Goal: Contribute content

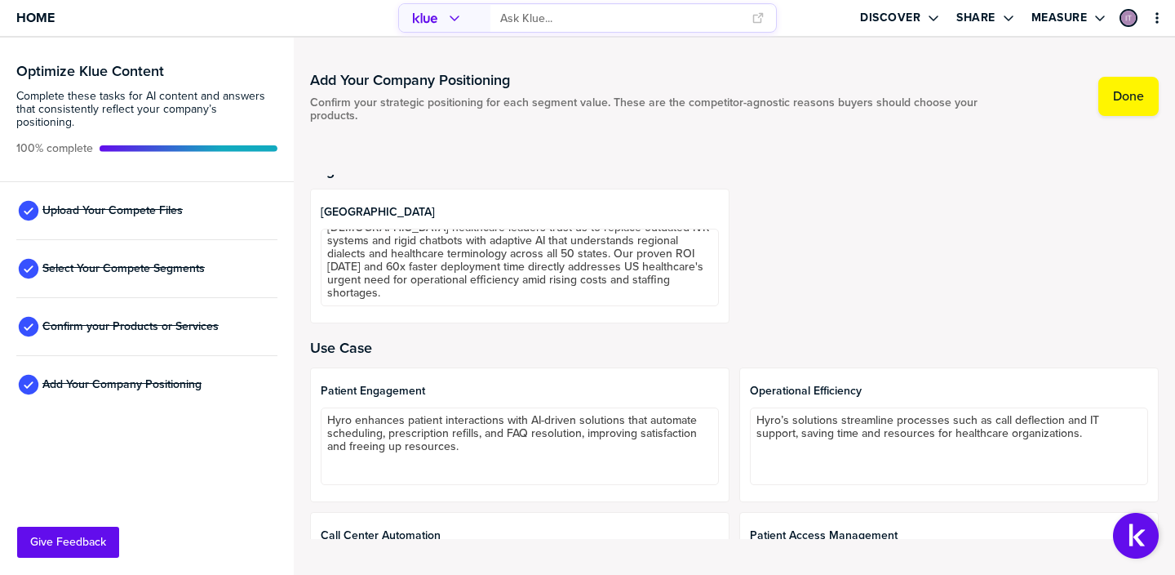
scroll to position [179, 0]
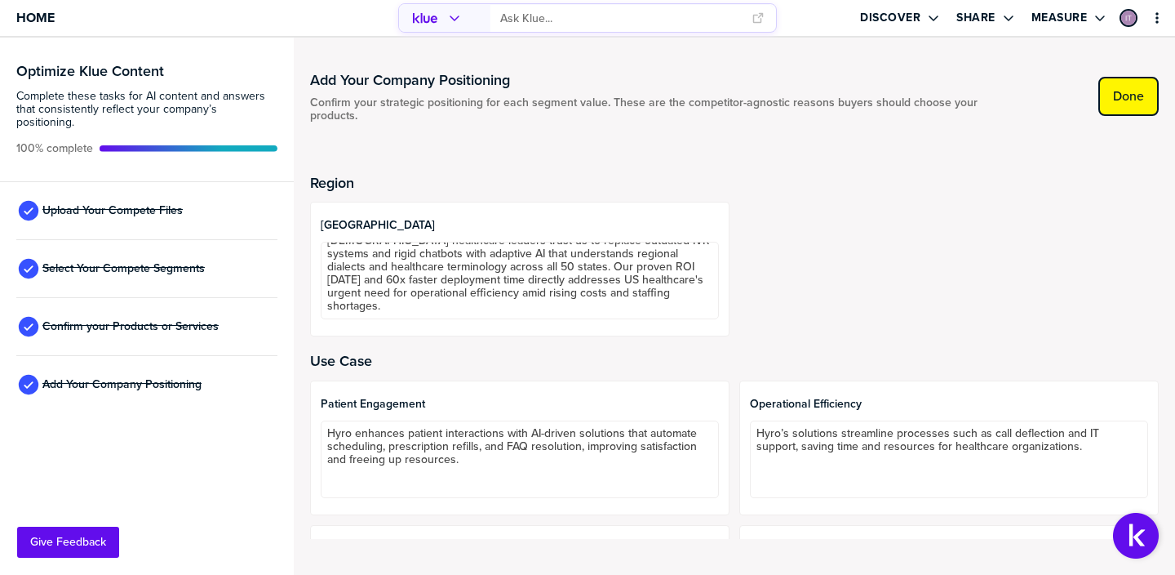
click at [1145, 108] on button "Done" at bounding box center [1129, 96] width 60 height 39
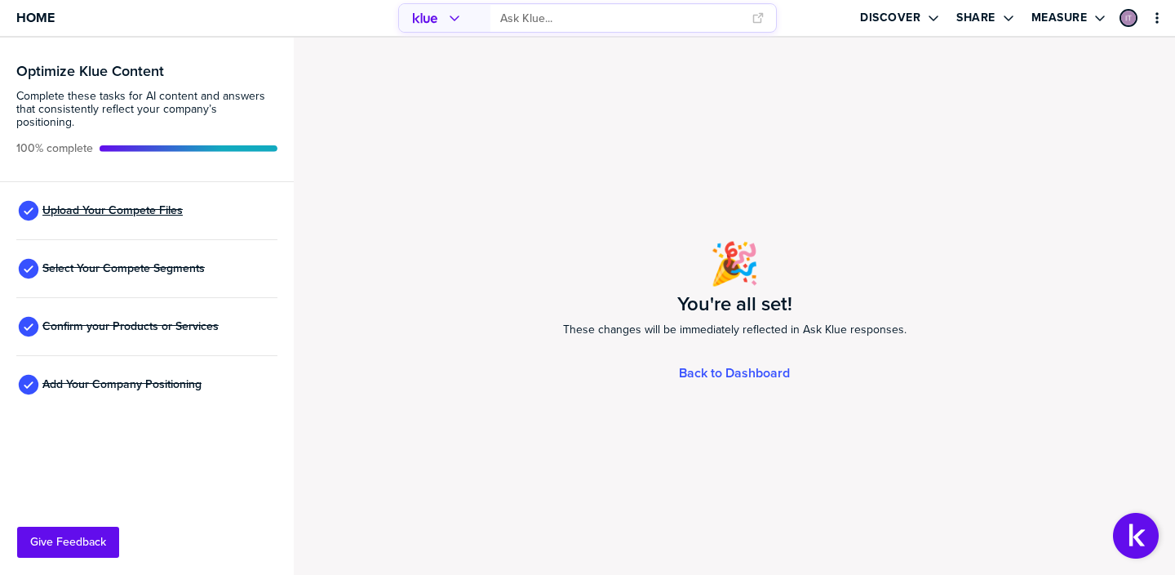
click at [133, 204] on span "Upload Your Compete Files" at bounding box center [112, 210] width 140 height 13
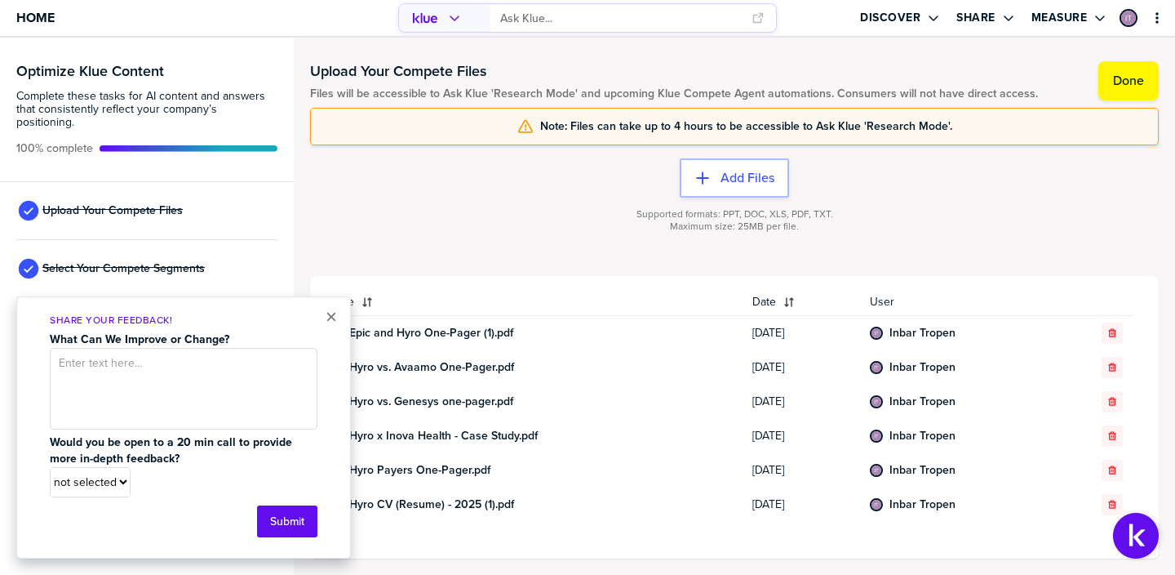
click at [430, 194] on div "Add Files Supported formats: PPT, DOC, XLS, PDF, TXT. Maximum size: 25MB per fi…" at bounding box center [734, 210] width 849 height 131
click at [331, 322] on button "×" at bounding box center [331, 317] width 11 height 20
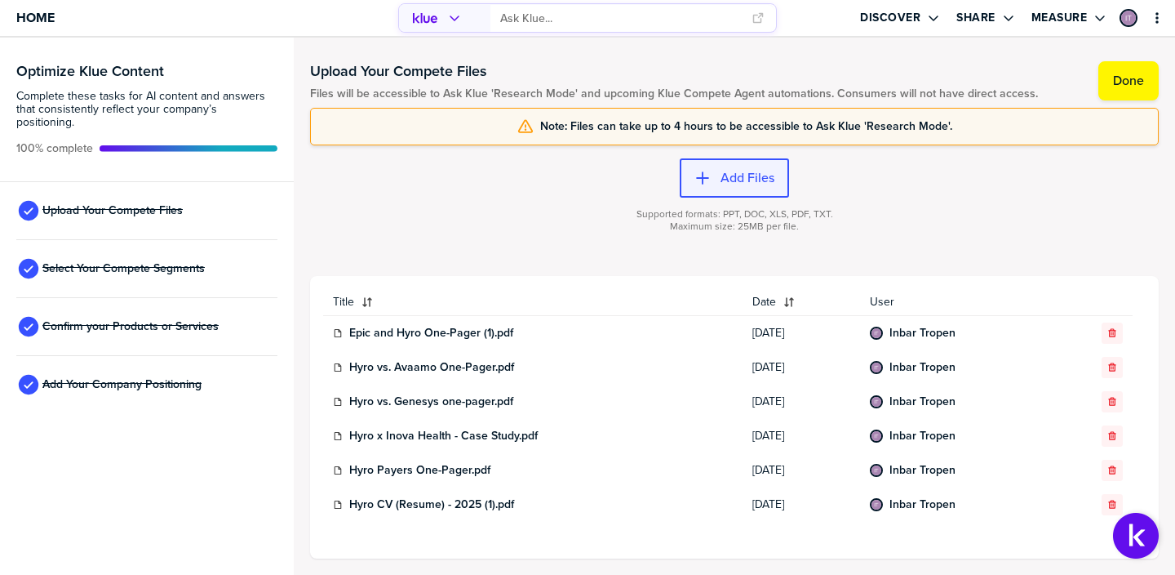
click at [744, 181] on label "Add Files" at bounding box center [748, 178] width 54 height 16
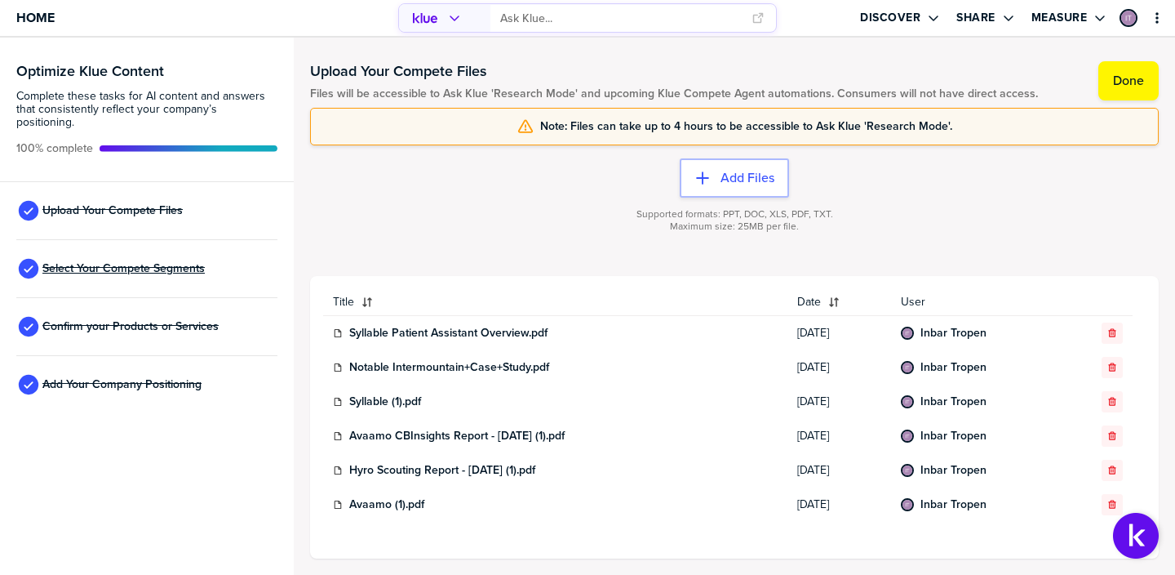
click at [168, 262] on span "Select Your Compete Segments" at bounding box center [123, 268] width 162 height 13
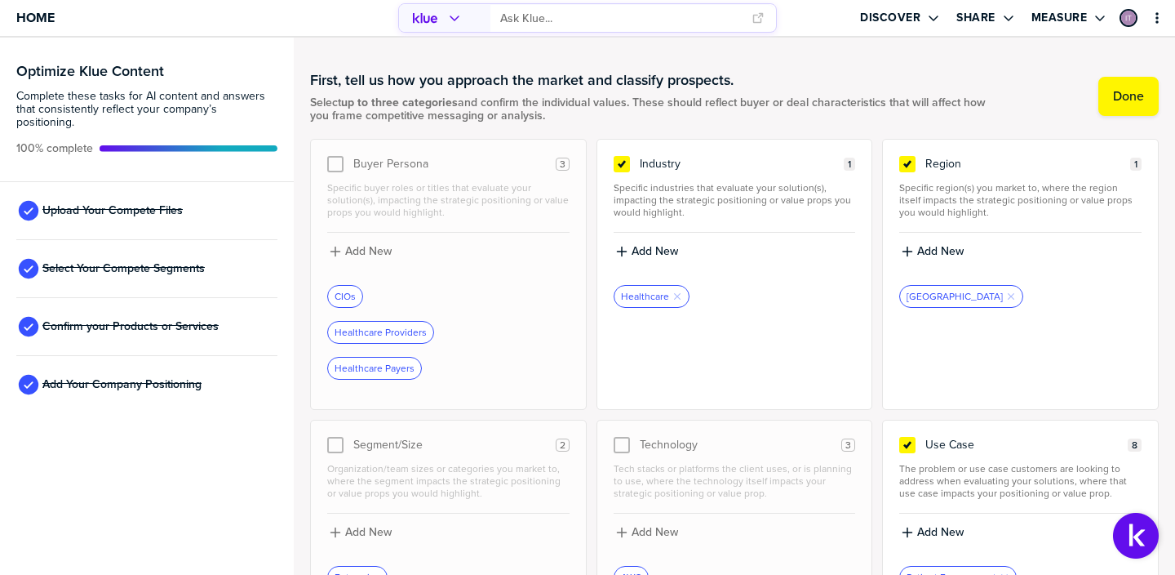
click at [366, 273] on div "Add New CIOs Healthcare Providers Healthcare Payers" at bounding box center [448, 313] width 242 height 160
click at [396, 335] on div "Healthcare Providers" at bounding box center [380, 332] width 105 height 21
click at [330, 167] on div at bounding box center [335, 164] width 16 height 16
click at [568, 164] on div "3" at bounding box center [563, 164] width 14 height 13
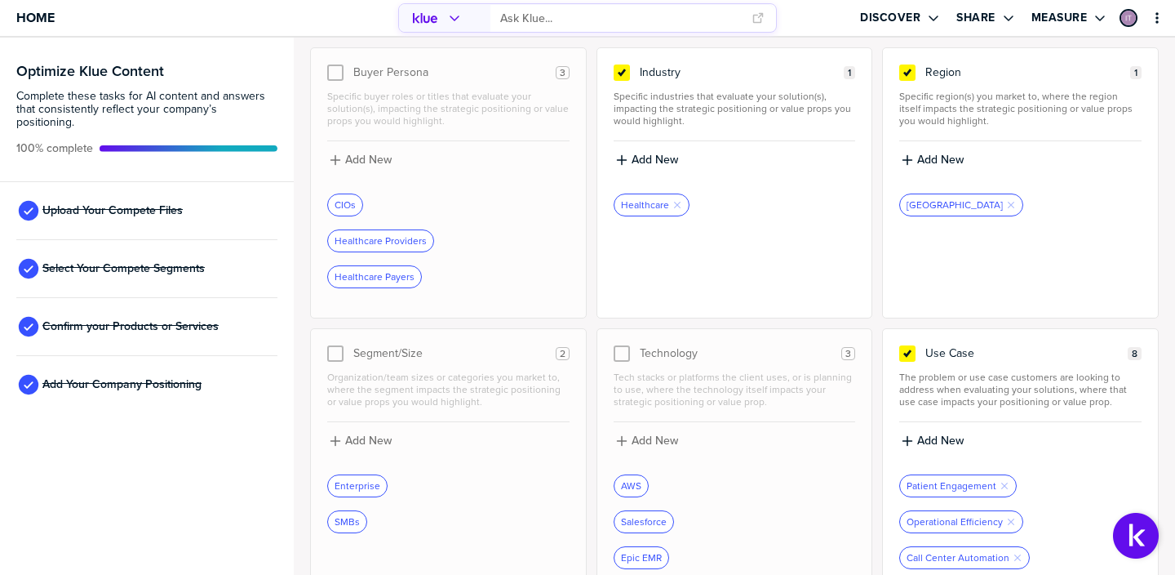
scroll to position [96, 0]
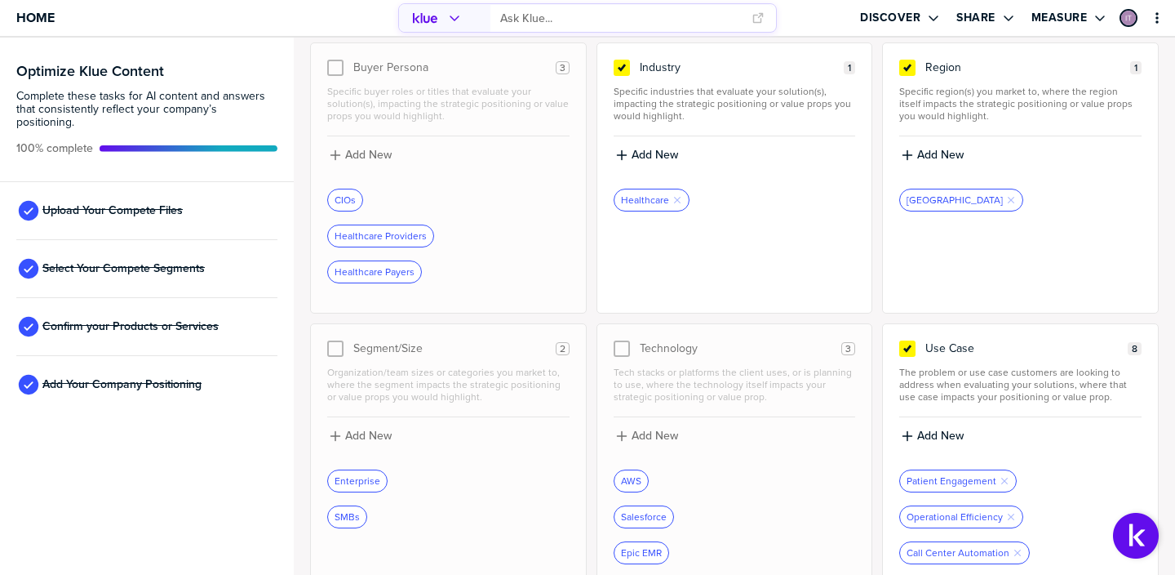
click at [322, 60] on div "Buyer Persona 3 Specific buyer roles or titles that evaluate your solution(s), …" at bounding box center [448, 177] width 277 height 271
click at [384, 237] on div "Healthcare Providers" at bounding box center [380, 235] width 105 height 21
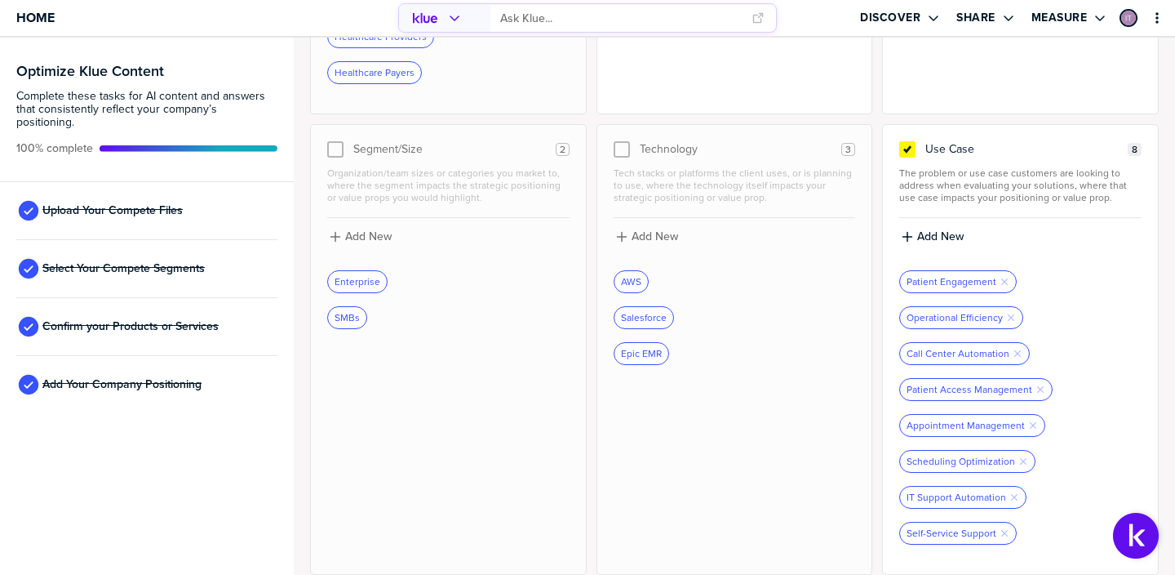
scroll to position [0, 0]
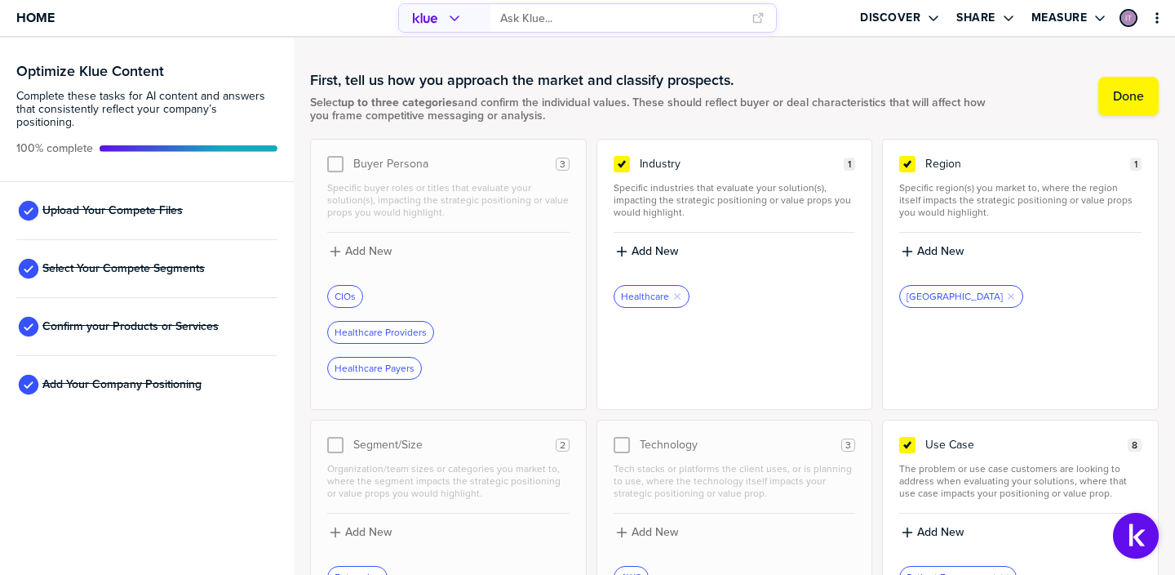
click at [440, 437] on div "Segment/Size 2" at bounding box center [448, 445] width 242 height 16
click at [170, 378] on span "Add Your Company Positioning" at bounding box center [121, 384] width 159 height 13
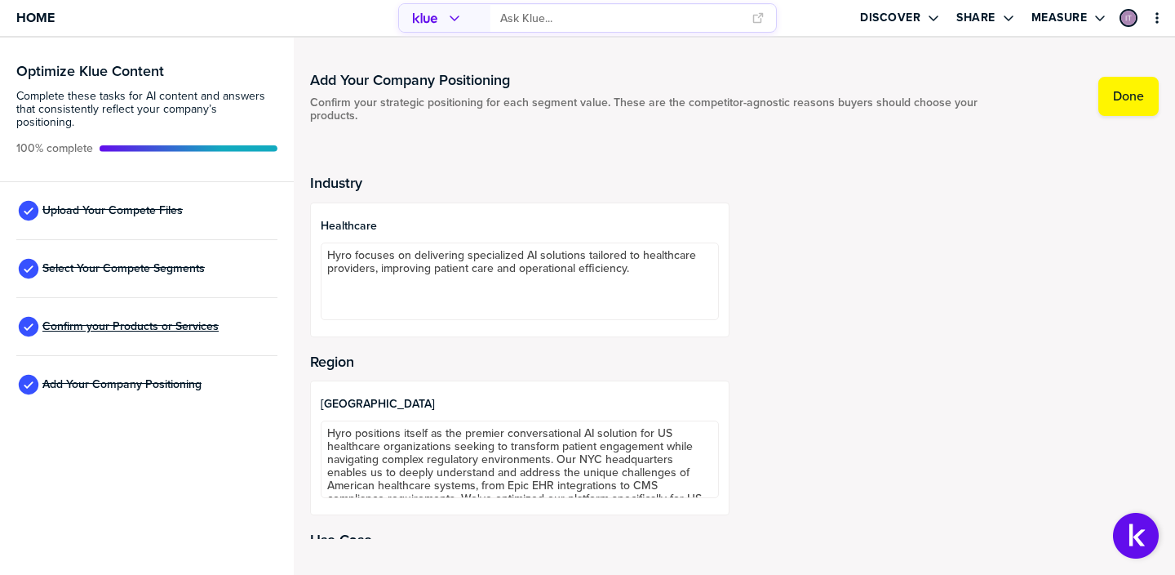
click at [162, 320] on span "Confirm your Products or Services" at bounding box center [130, 326] width 176 height 13
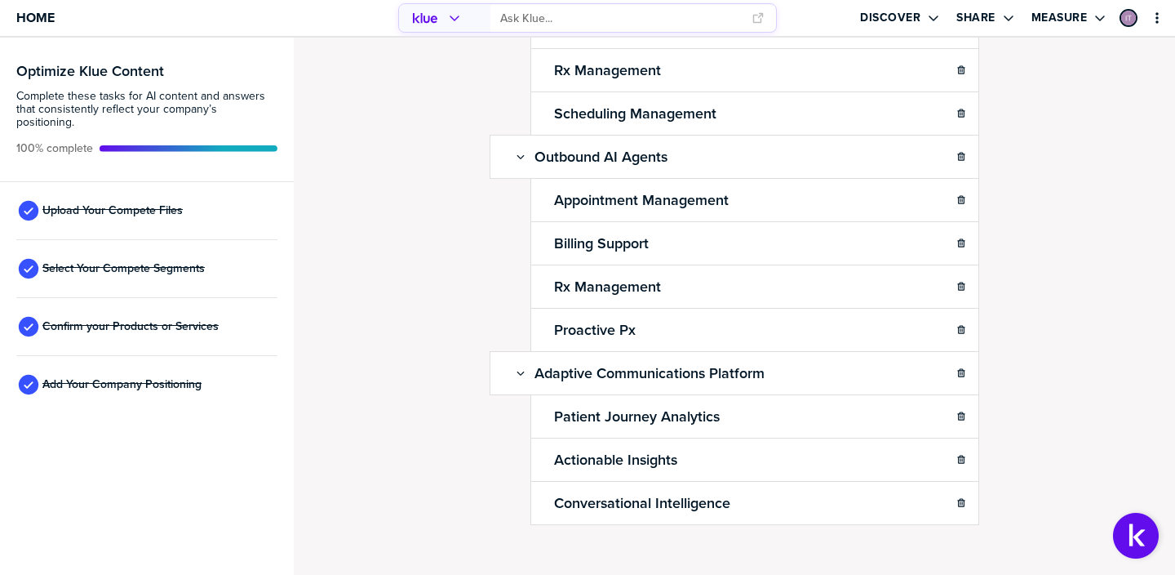
scroll to position [572, 0]
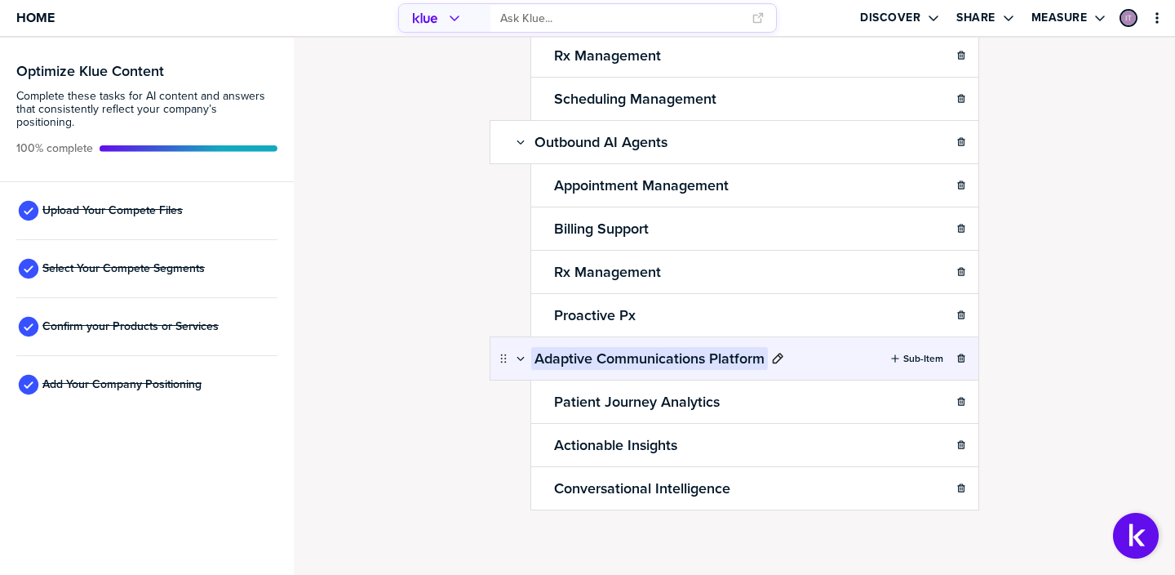
click at [671, 362] on h2 "Adaptive Communications Platform" at bounding box center [649, 358] width 237 height 23
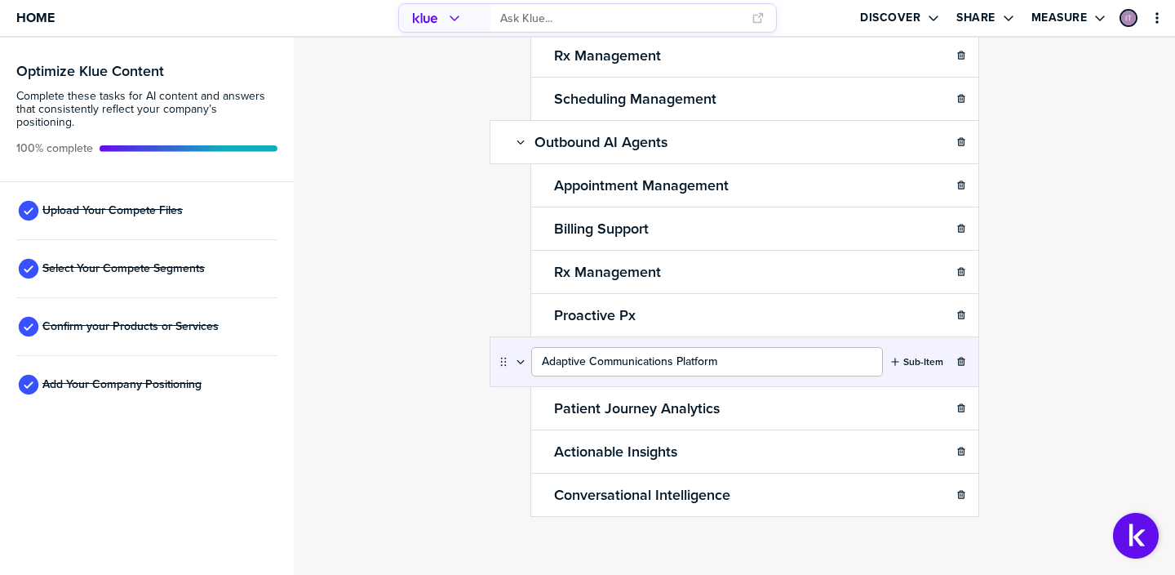
click at [587, 367] on input "Adaptive Communications Platform" at bounding box center [707, 361] width 352 height 29
click at [567, 363] on input "Adaptive Communications Platform" at bounding box center [707, 361] width 352 height 29
type input "Adaptive Communications Platform"
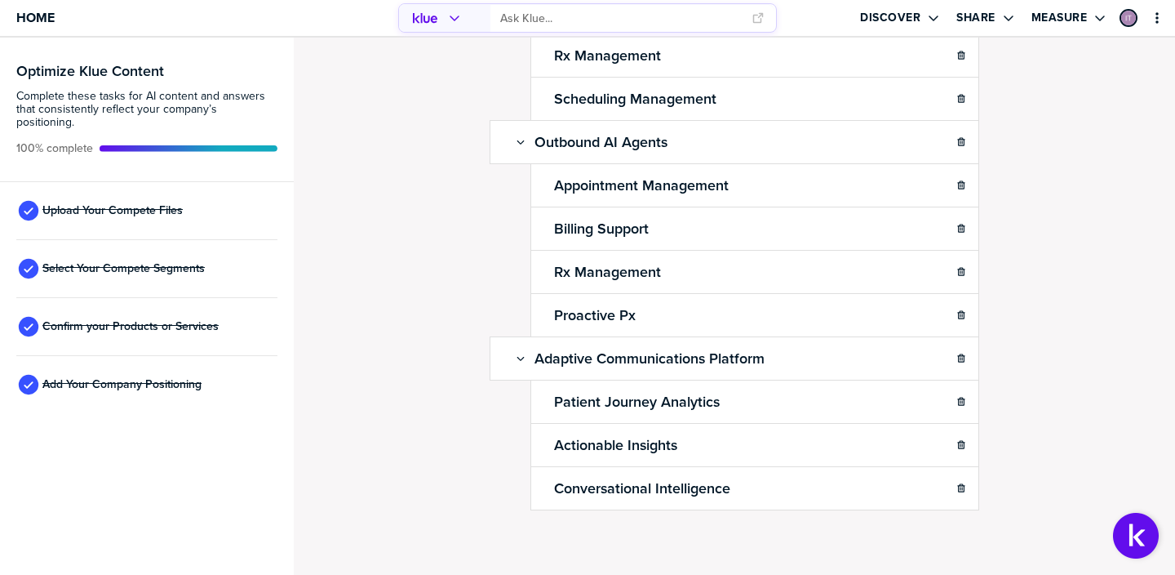
click at [1042, 361] on div "Confirm Your Products and Services. Add, delete and re-arrange as needed. Items…" at bounding box center [735, 306] width 882 height 537
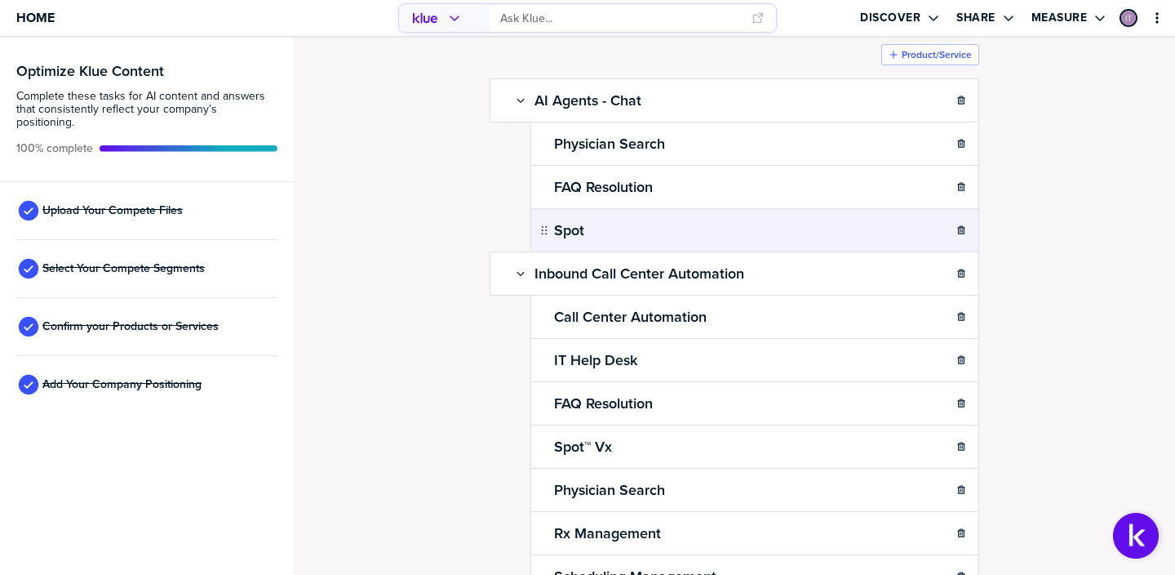
scroll to position [85, 0]
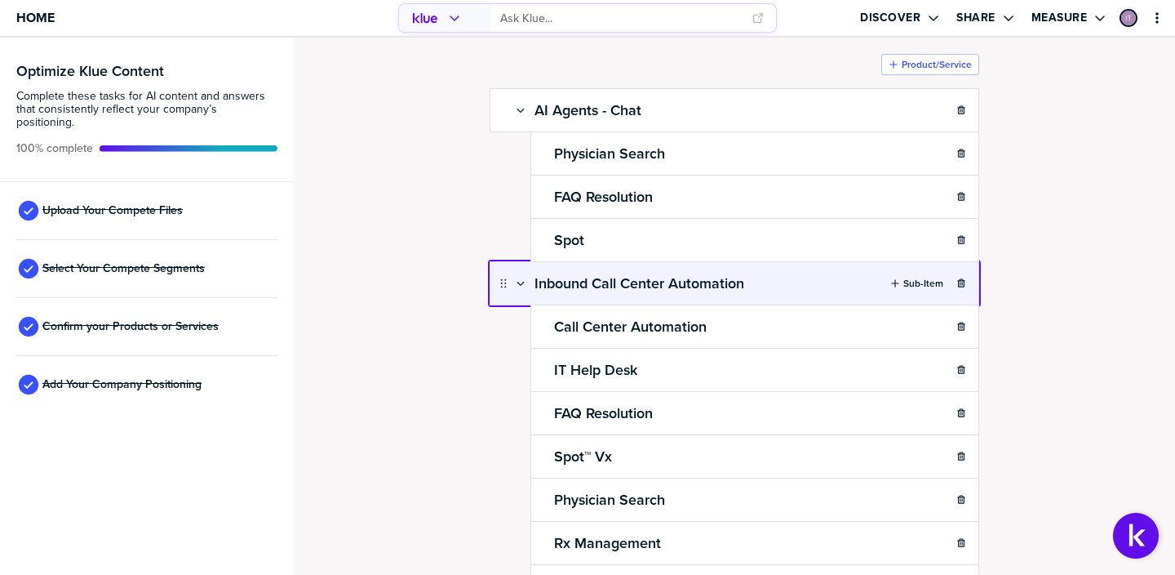
click at [779, 285] on body "Home Discover Share Measure Optimize Klue Content Complete these tasks for AI c…" at bounding box center [587, 287] width 1175 height 575
click at [667, 286] on h2 "Inbound Call Center Automation" at bounding box center [639, 283] width 216 height 23
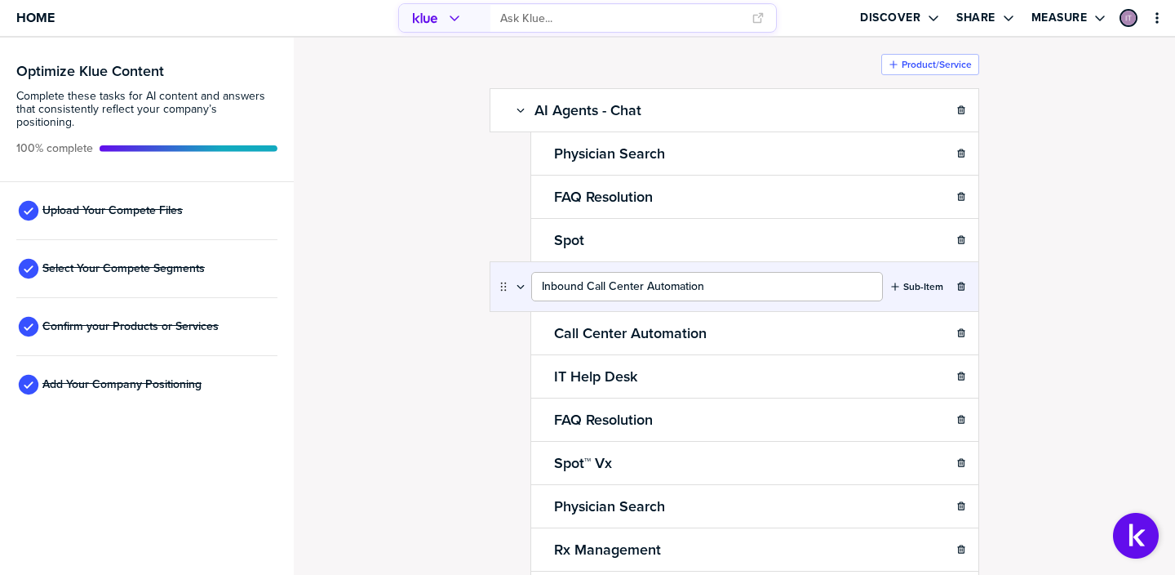
click at [544, 295] on input "Inbound Call Center Automation" at bounding box center [707, 286] width 352 height 29
type input "AI Agents - Voice"
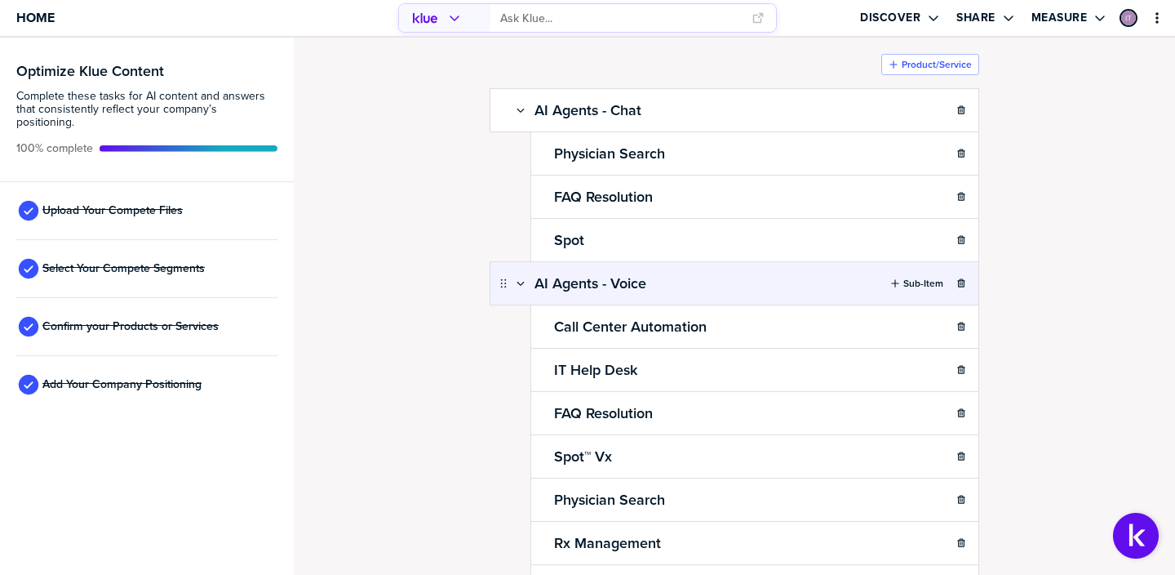
click at [1031, 285] on div "Confirm Your Products and Services. Add, delete and re-arrange as needed. Items…" at bounding box center [734, 221] width 849 height 504
click at [602, 281] on h2 "AI Agents - Voice" at bounding box center [590, 283] width 118 height 23
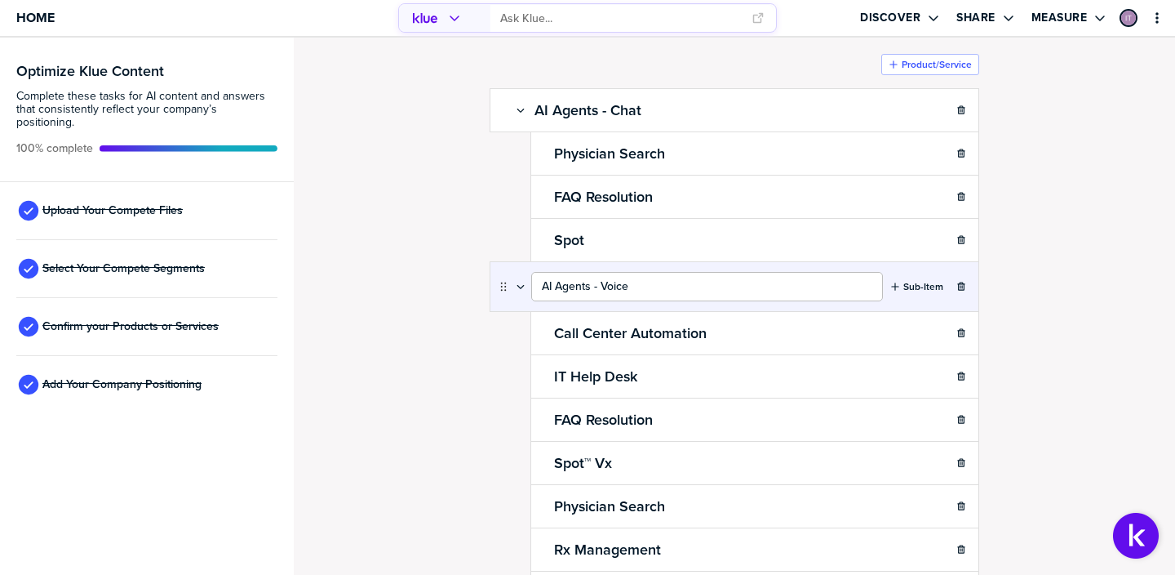
click at [545, 288] on input "AI Agents - Voice" at bounding box center [707, 286] width 352 height 29
type input "Responsible AI Agents - Voice"
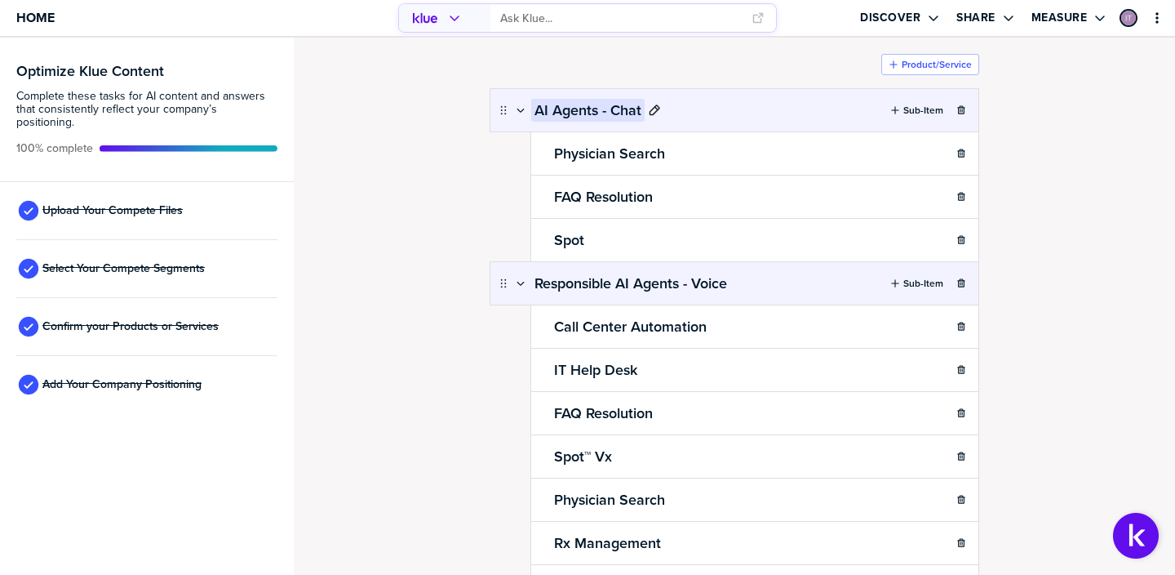
click at [547, 118] on h2 "AI Agents - Chat" at bounding box center [587, 110] width 113 height 23
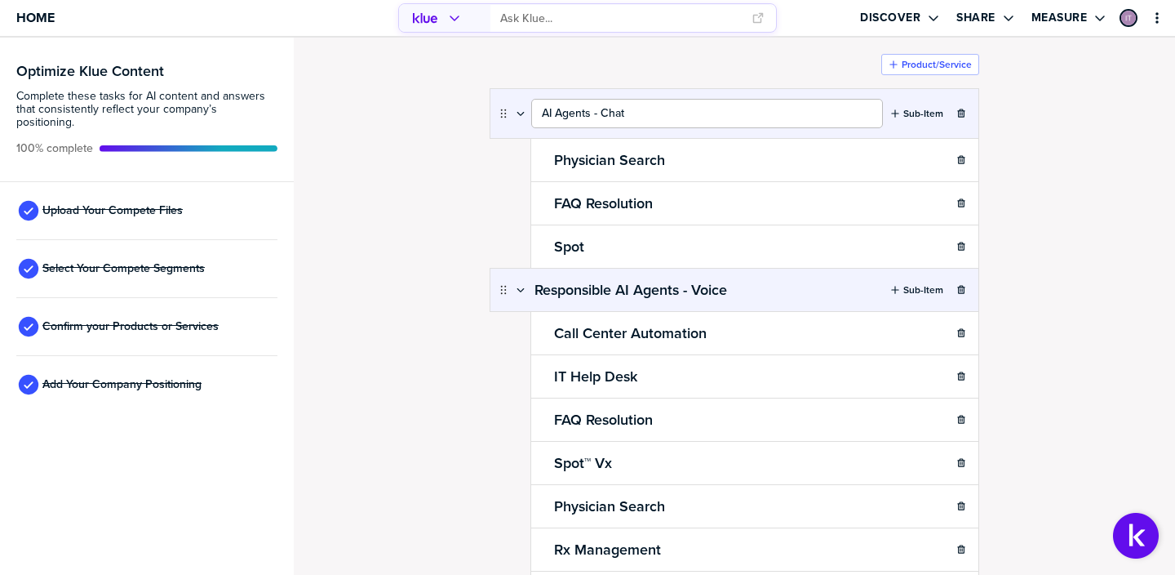
click at [540, 110] on input "AI Agents - Chat" at bounding box center [707, 113] width 352 height 29
type input "Responsible AI Agents - Chat"
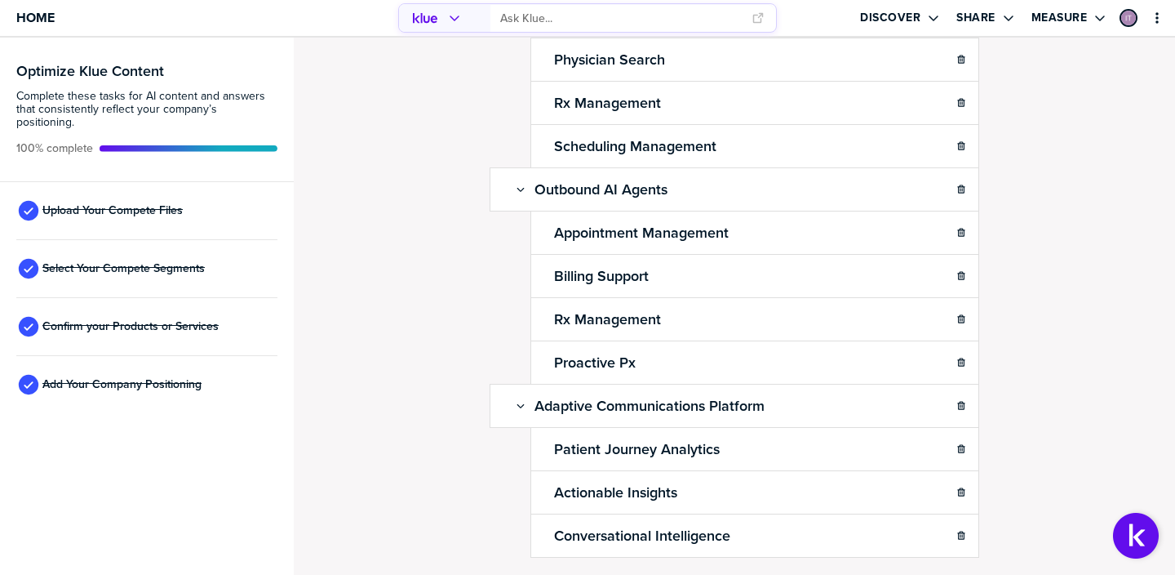
scroll to position [572, 0]
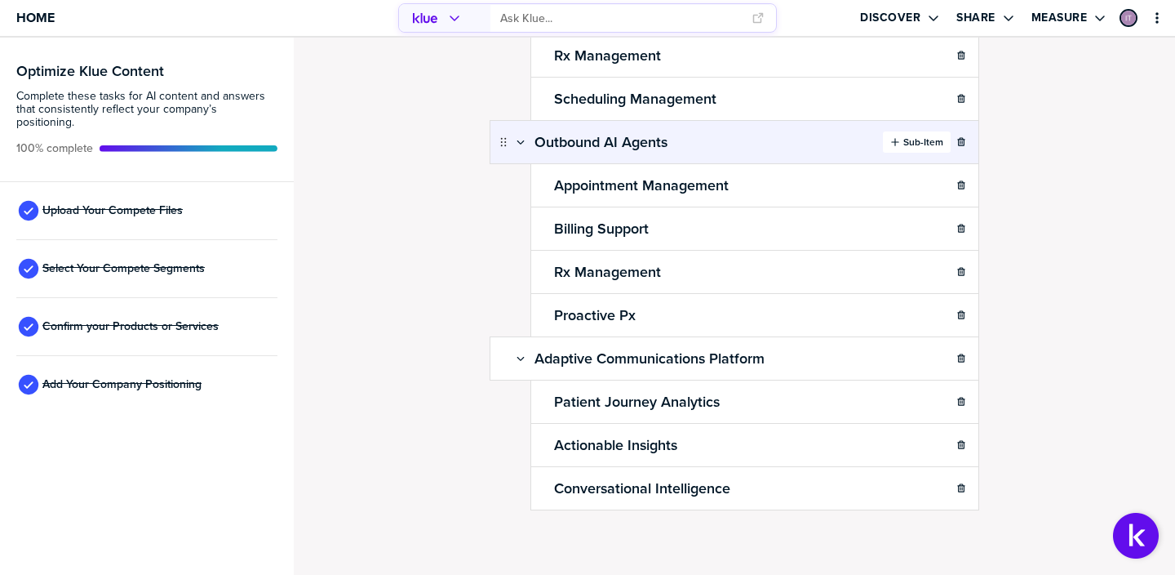
click at [902, 145] on div "button" at bounding box center [901, 141] width 3 height 13
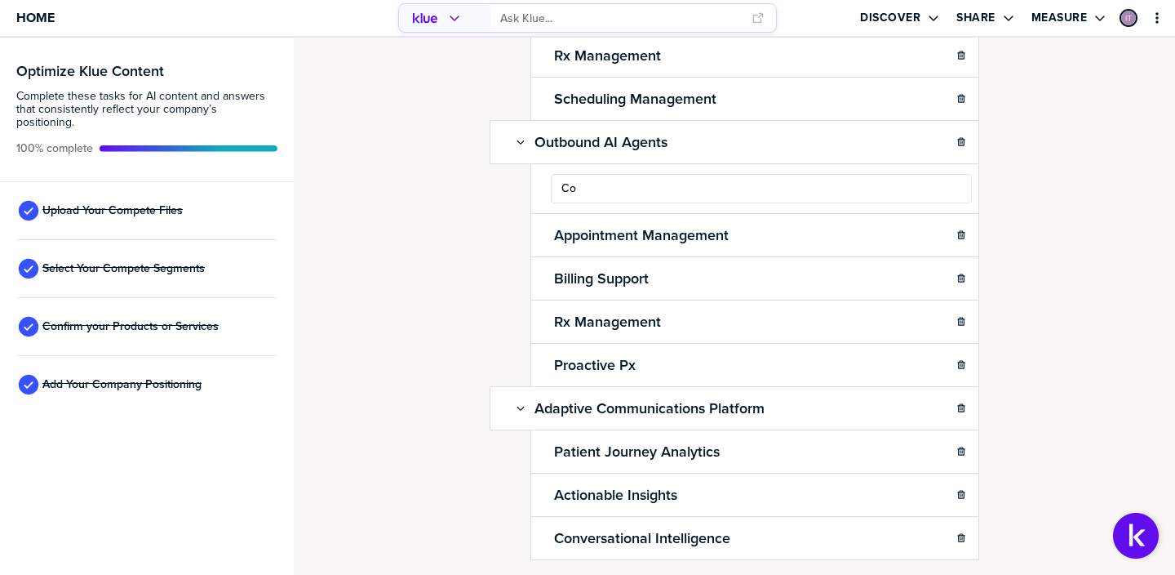
type input "C"
type input "Coverage Renewal Reminders"
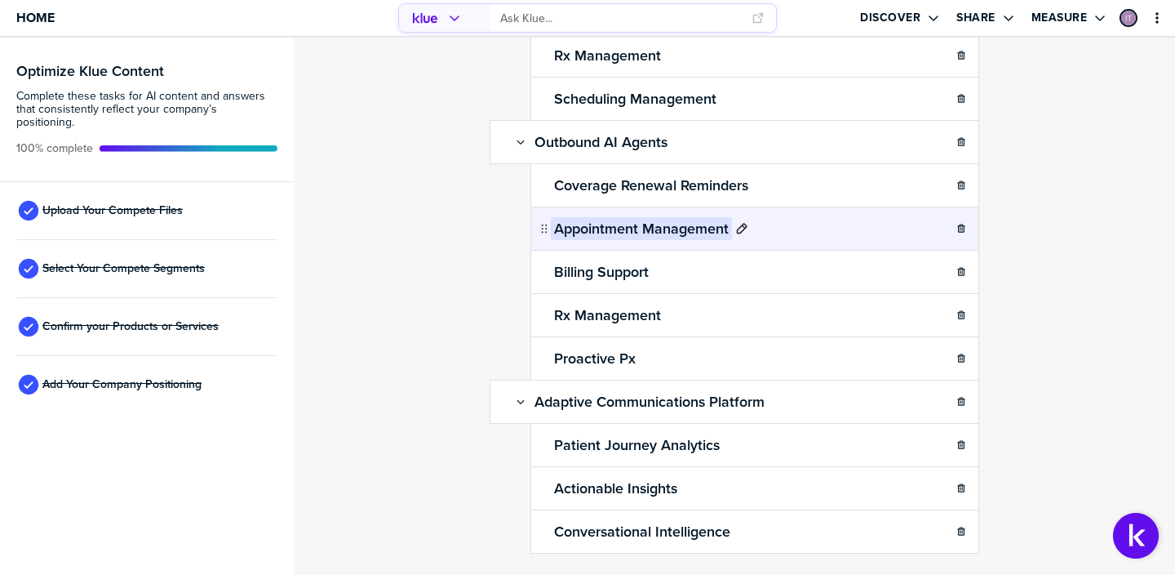
click at [713, 227] on h2 "Appointment Management" at bounding box center [641, 228] width 181 height 23
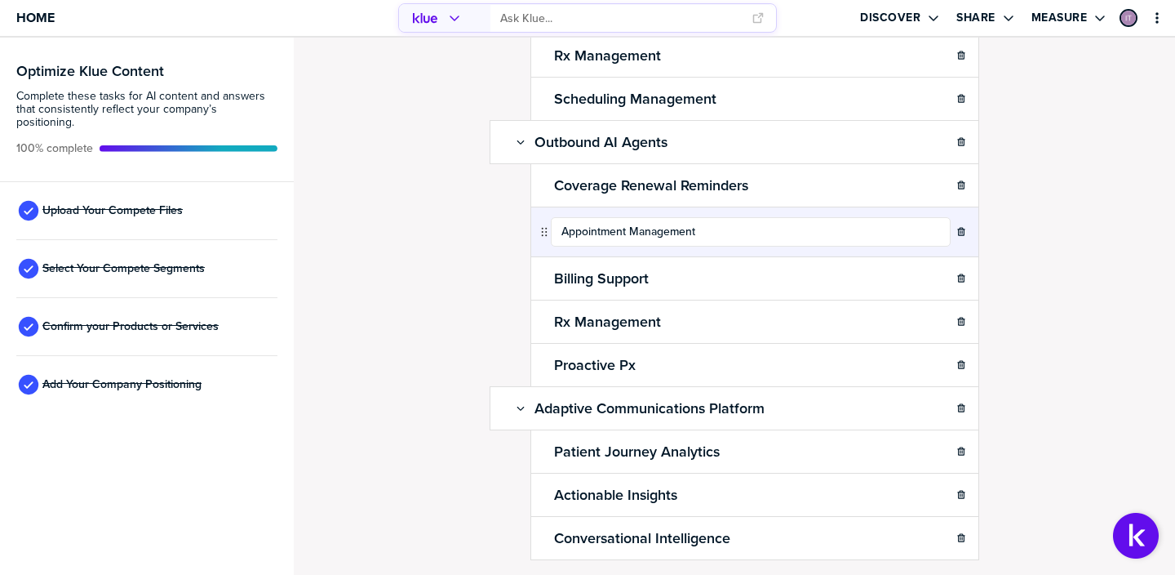
click at [1113, 285] on div "Confirm Your Products and Services. Add, delete and re-arrange as needed. Items…" at bounding box center [735, 306] width 882 height 537
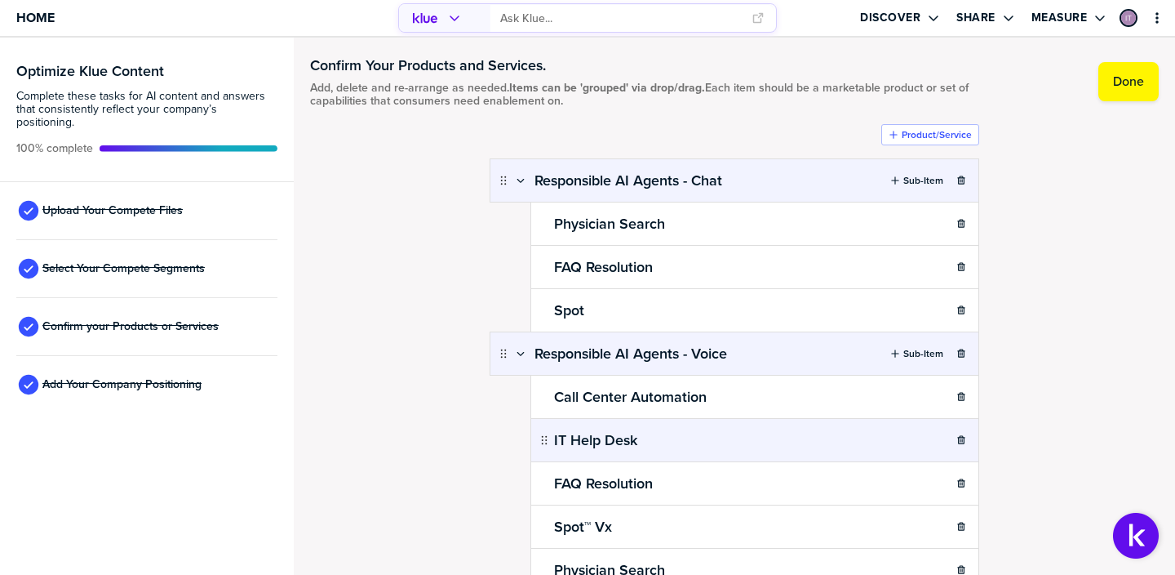
scroll to position [0, 0]
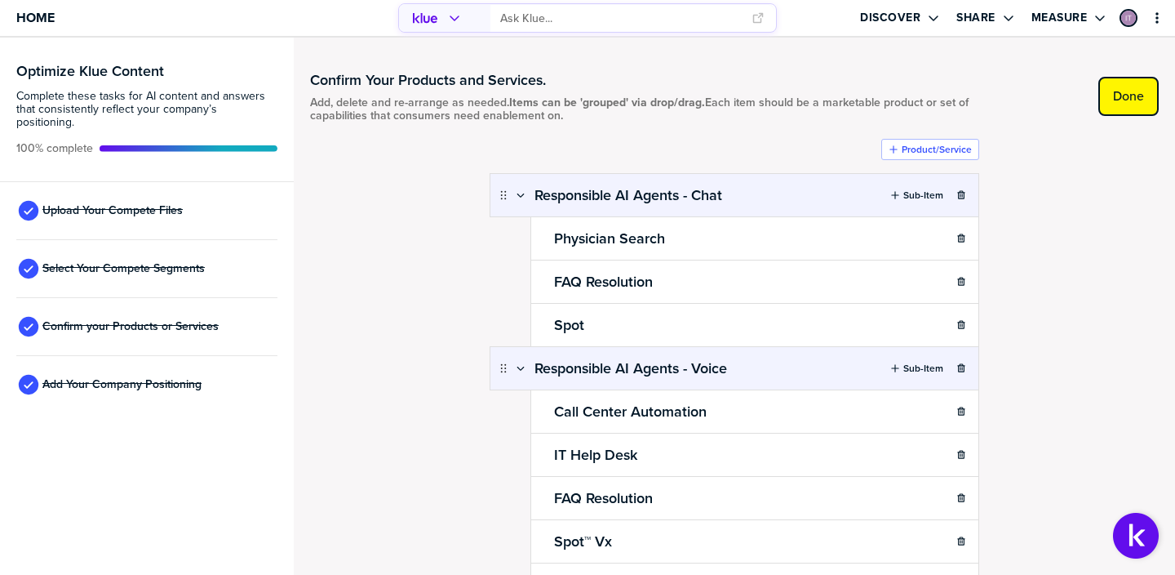
click at [1114, 95] on label "Done" at bounding box center [1128, 96] width 31 height 16
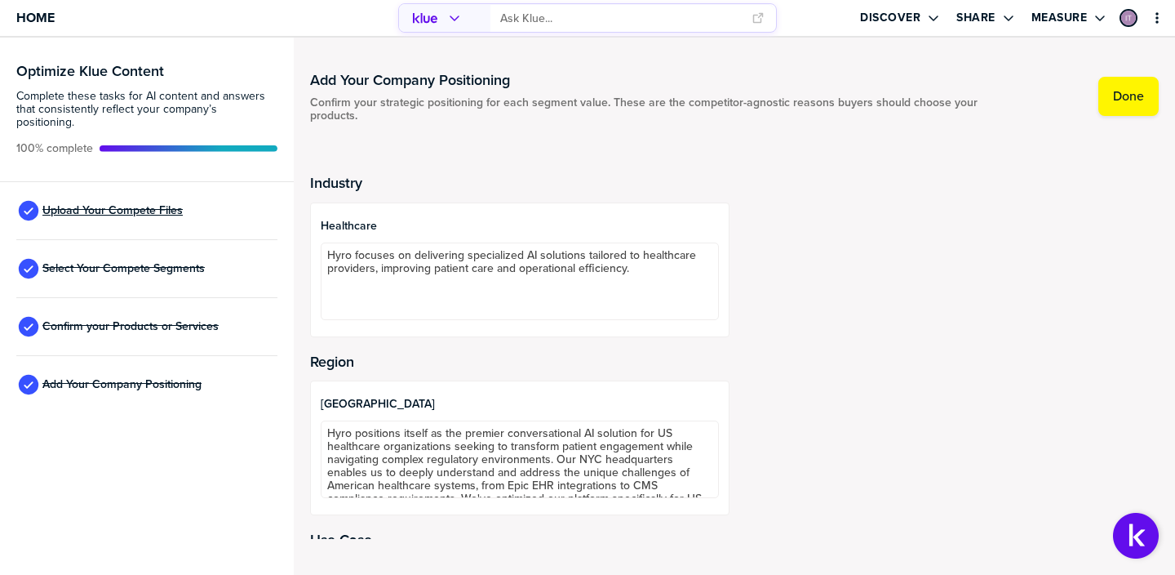
click at [141, 204] on span "Upload Your Compete Files" at bounding box center [112, 210] width 140 height 13
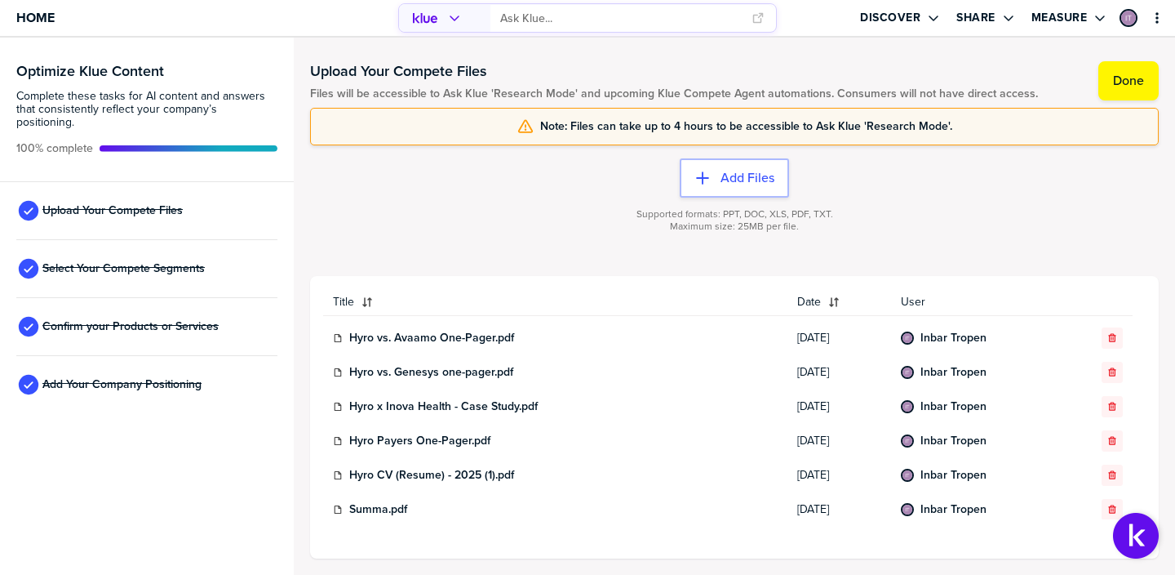
scroll to position [384, 0]
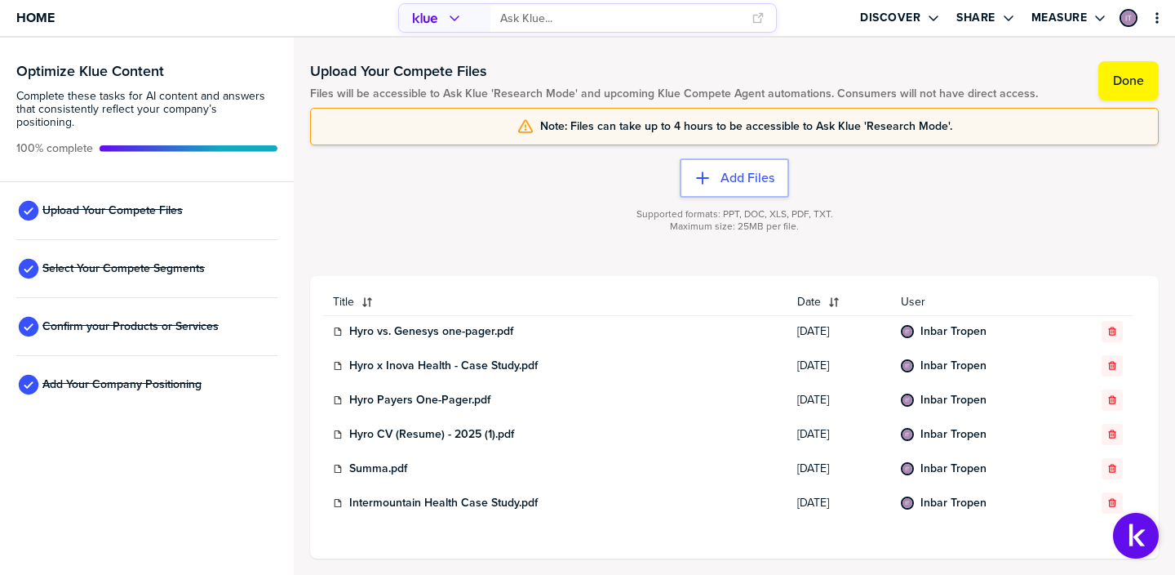
click at [600, 225] on div "Supported formats: PPT, DOC, XLS, PDF, TXT. Maximum size: 25MB per file." at bounding box center [734, 230] width 849 height 65
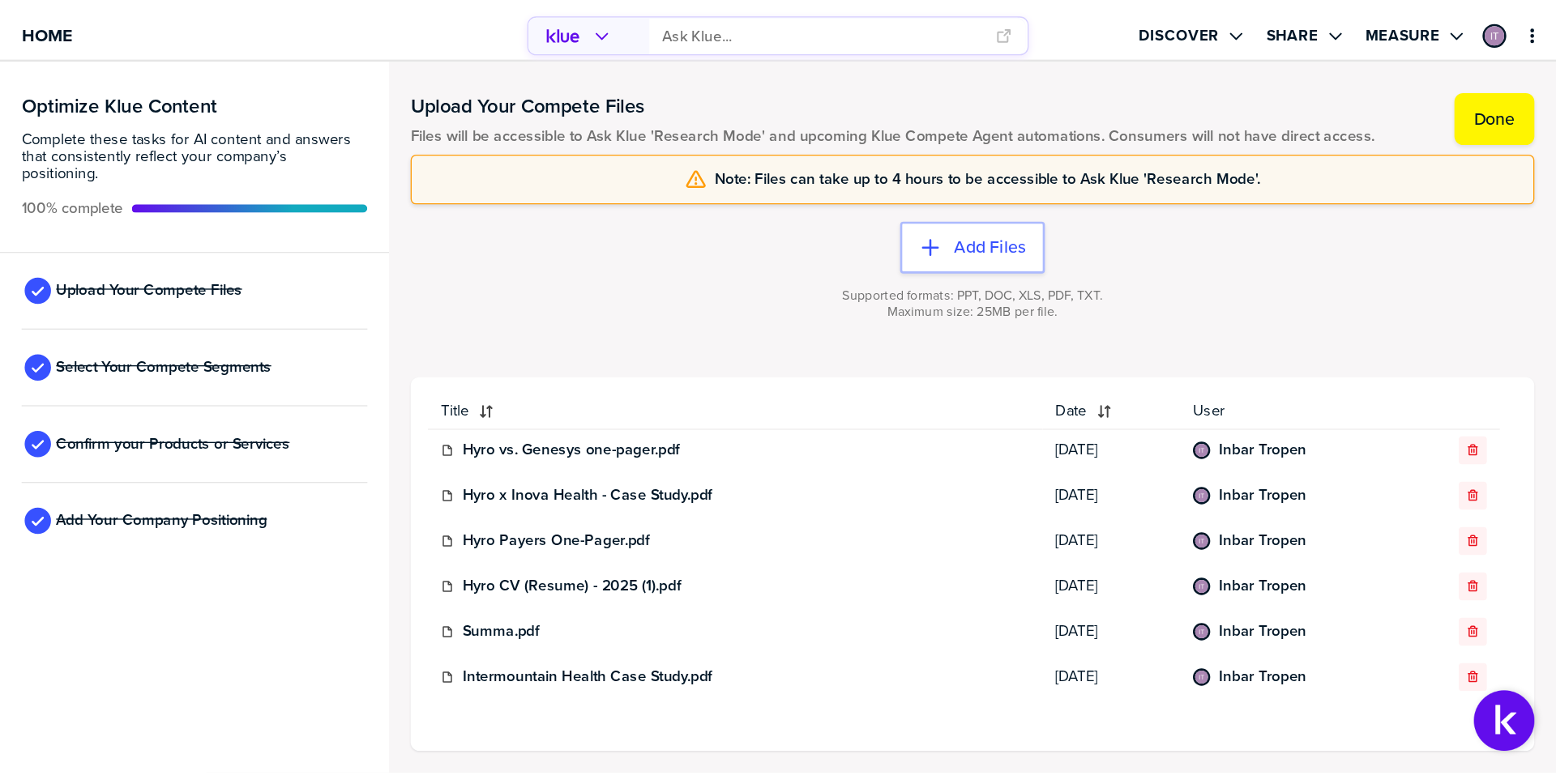
scroll to position [0, 0]
